Goal: Find specific page/section: Find specific page/section

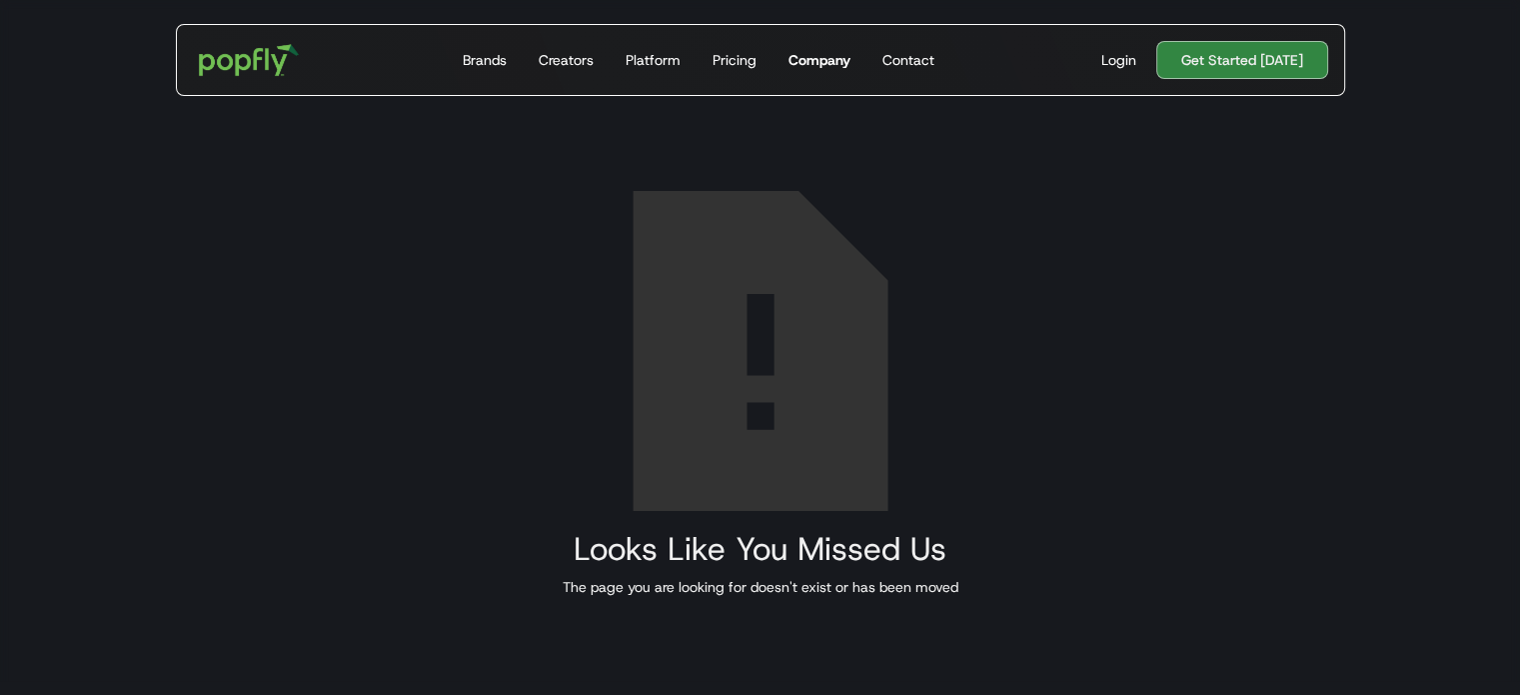
click at [841, 59] on div "Company" at bounding box center [820, 60] width 62 height 20
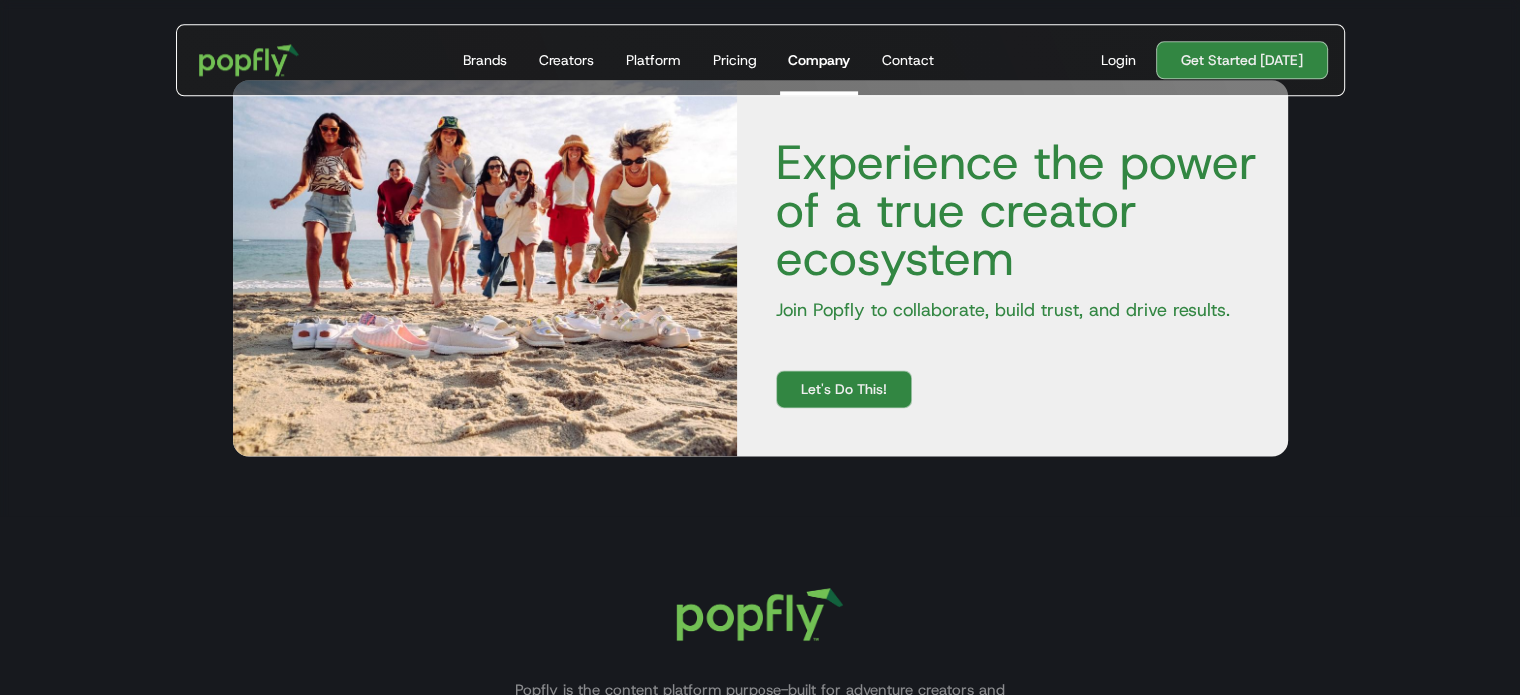
scroll to position [3054, 0]
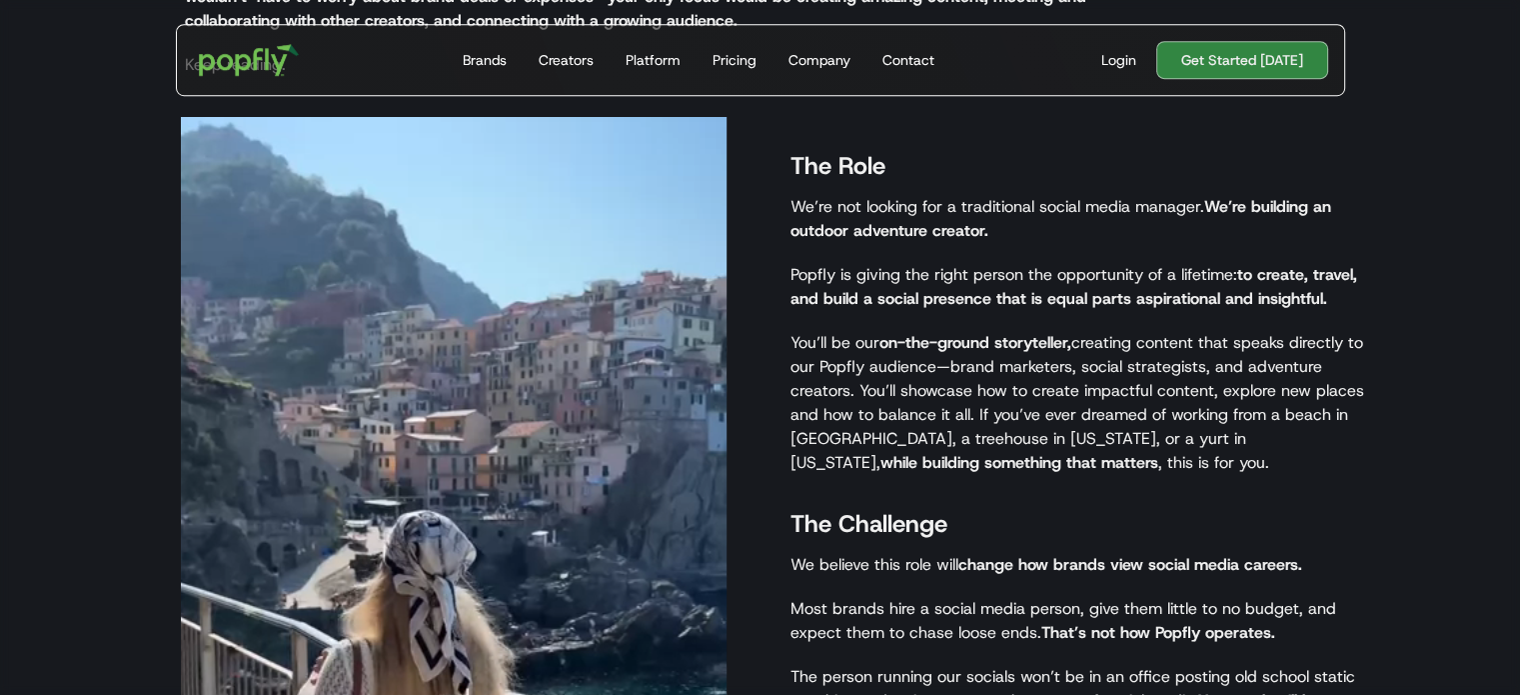
scroll to position [1299, 0]
